Goal: Navigation & Orientation: Find specific page/section

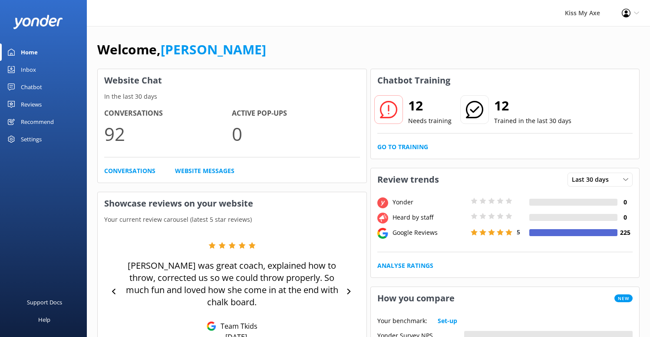
click at [32, 139] on div "Settings" at bounding box center [31, 138] width 21 height 17
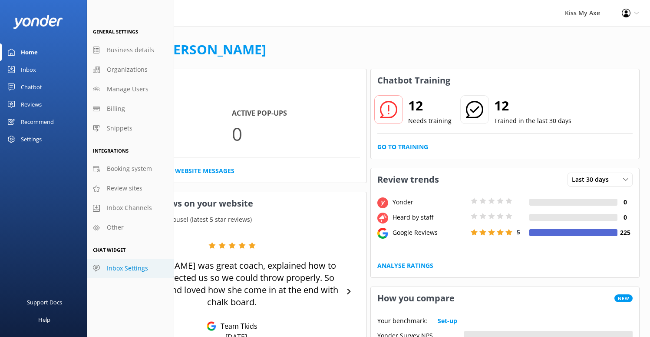
click at [124, 271] on span "Inbox Settings" at bounding box center [127, 268] width 41 height 10
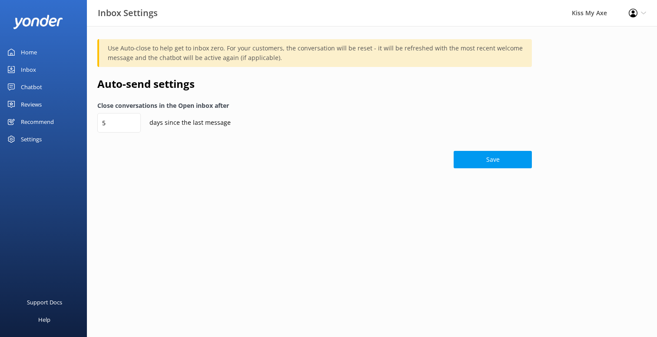
click at [30, 138] on div "Settings" at bounding box center [31, 138] width 21 height 17
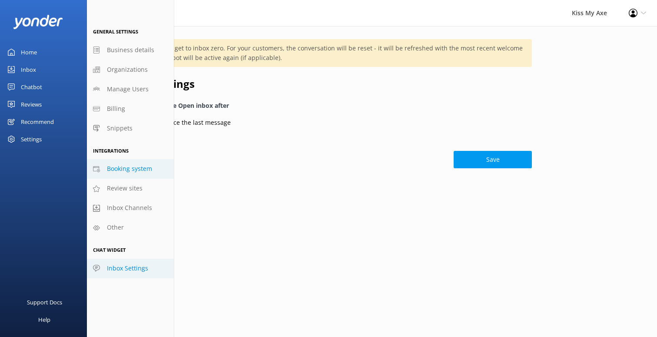
click at [134, 169] on span "Booking system" at bounding box center [129, 169] width 45 height 10
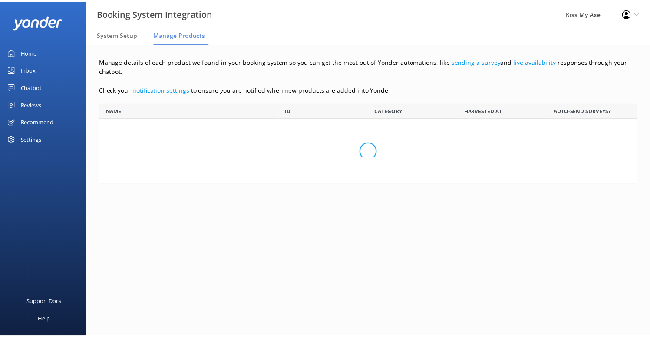
scroll to position [226, 531]
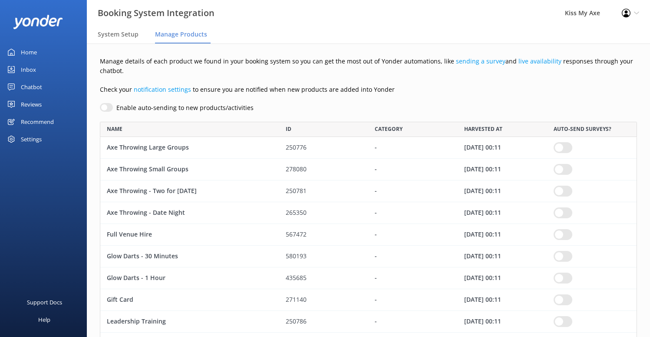
click at [33, 141] on div "Settings" at bounding box center [31, 138] width 21 height 17
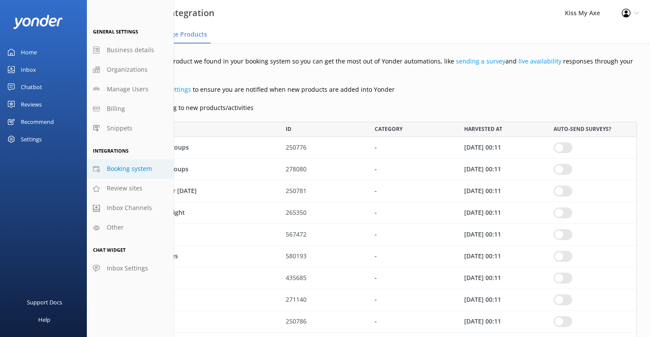
click at [33, 118] on div "Recommend" at bounding box center [37, 121] width 33 height 17
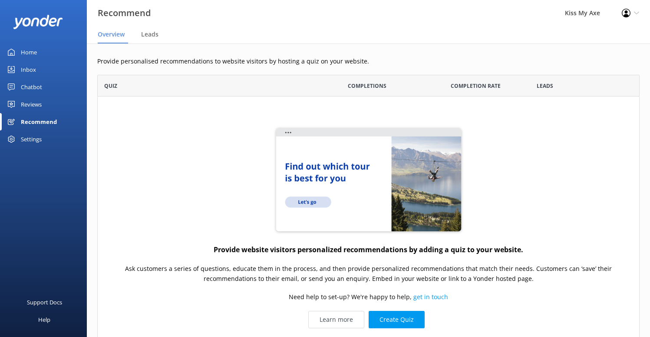
scroll to position [276, 536]
click at [30, 68] on div "Inbox" at bounding box center [28, 69] width 15 height 17
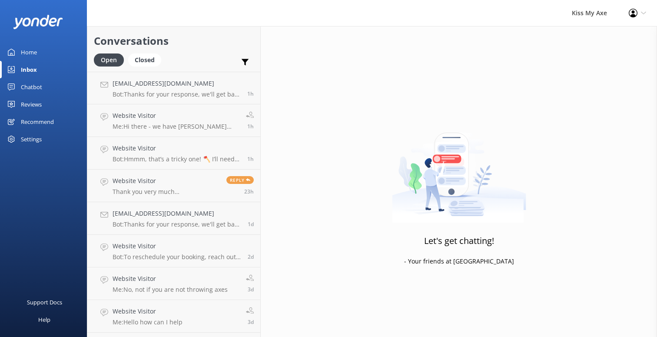
click at [30, 91] on div "Chatbot" at bounding box center [31, 86] width 21 height 17
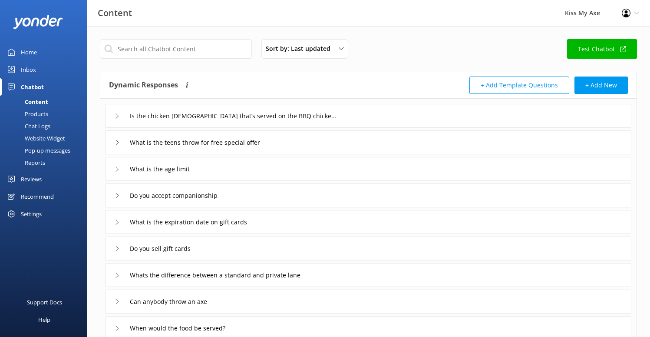
click at [637, 11] on icon at bounding box center [636, 12] width 5 height 5
click at [34, 53] on div "Home" at bounding box center [29, 51] width 16 height 17
